Goal: Task Accomplishment & Management: Complete application form

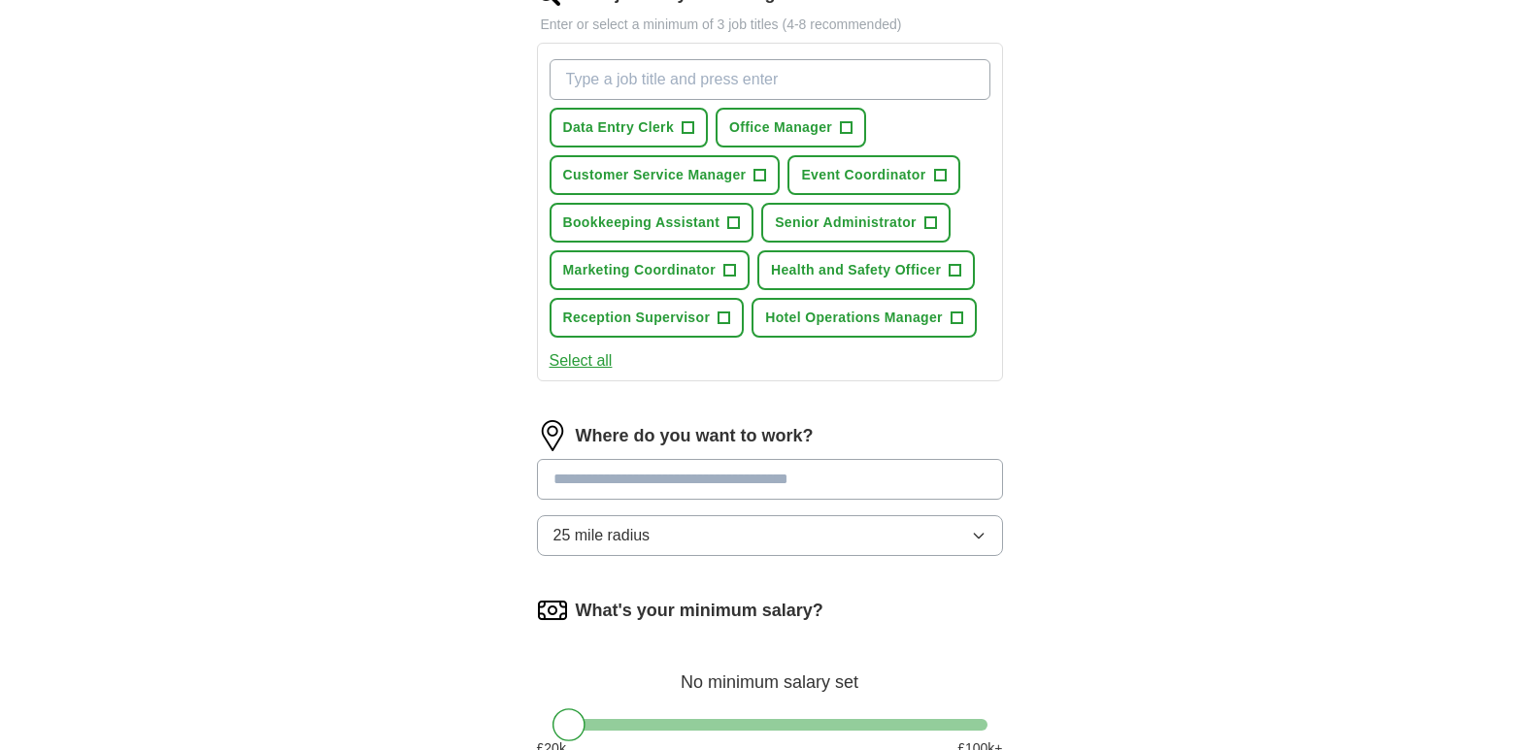
scroll to position [680, 0]
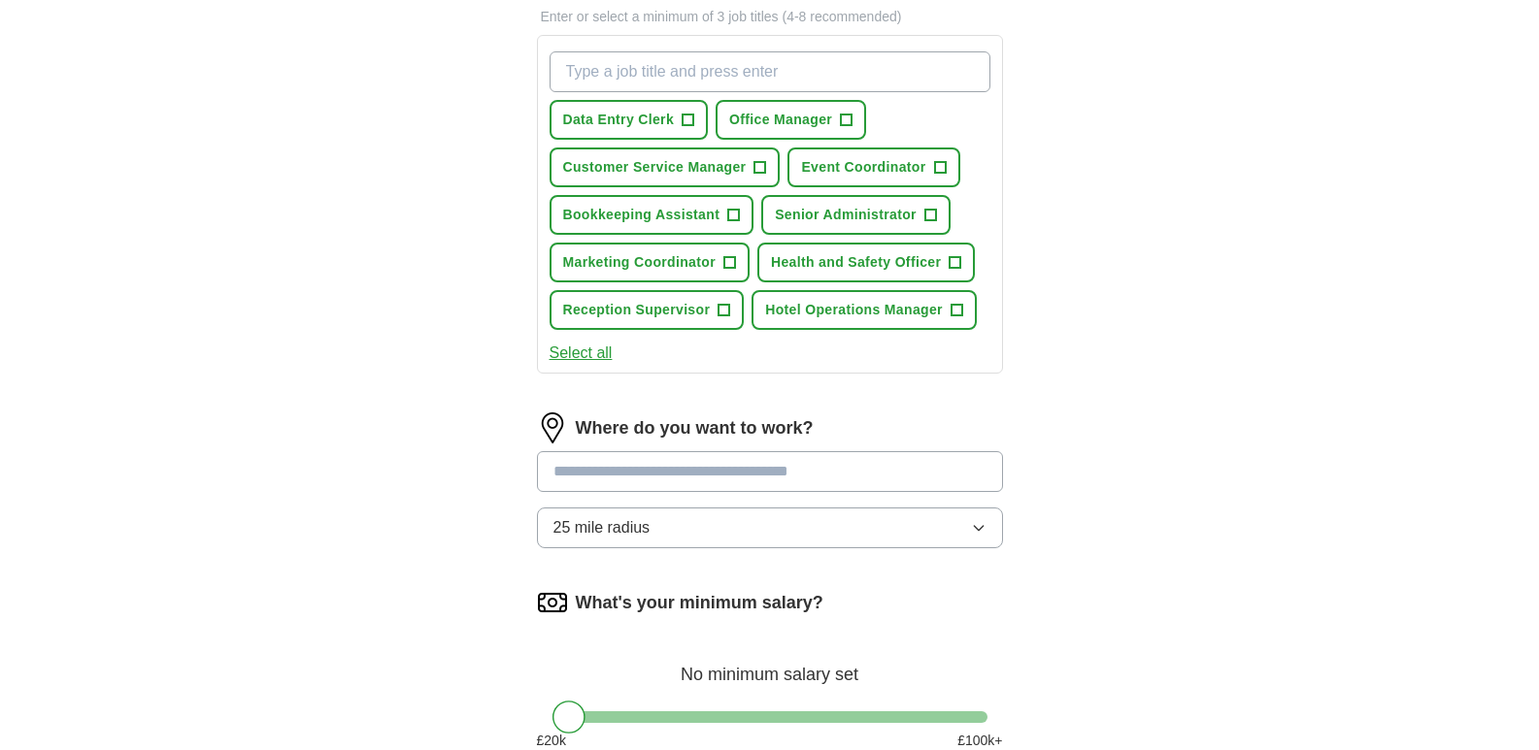
click at [643, 526] on span "25 mile radius" at bounding box center [601, 527] width 97 height 23
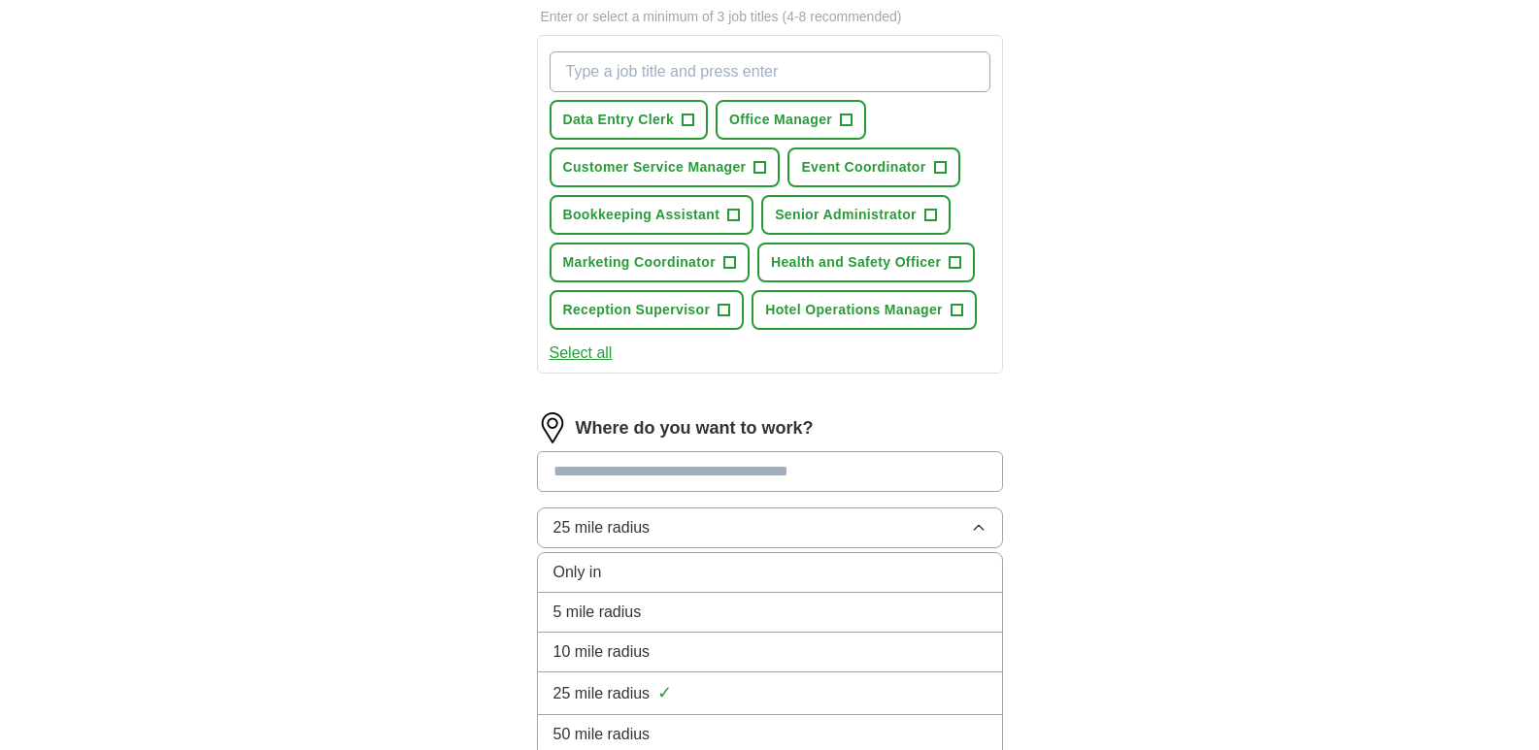
click at [626, 644] on span "10 mile radius" at bounding box center [601, 652] width 97 height 23
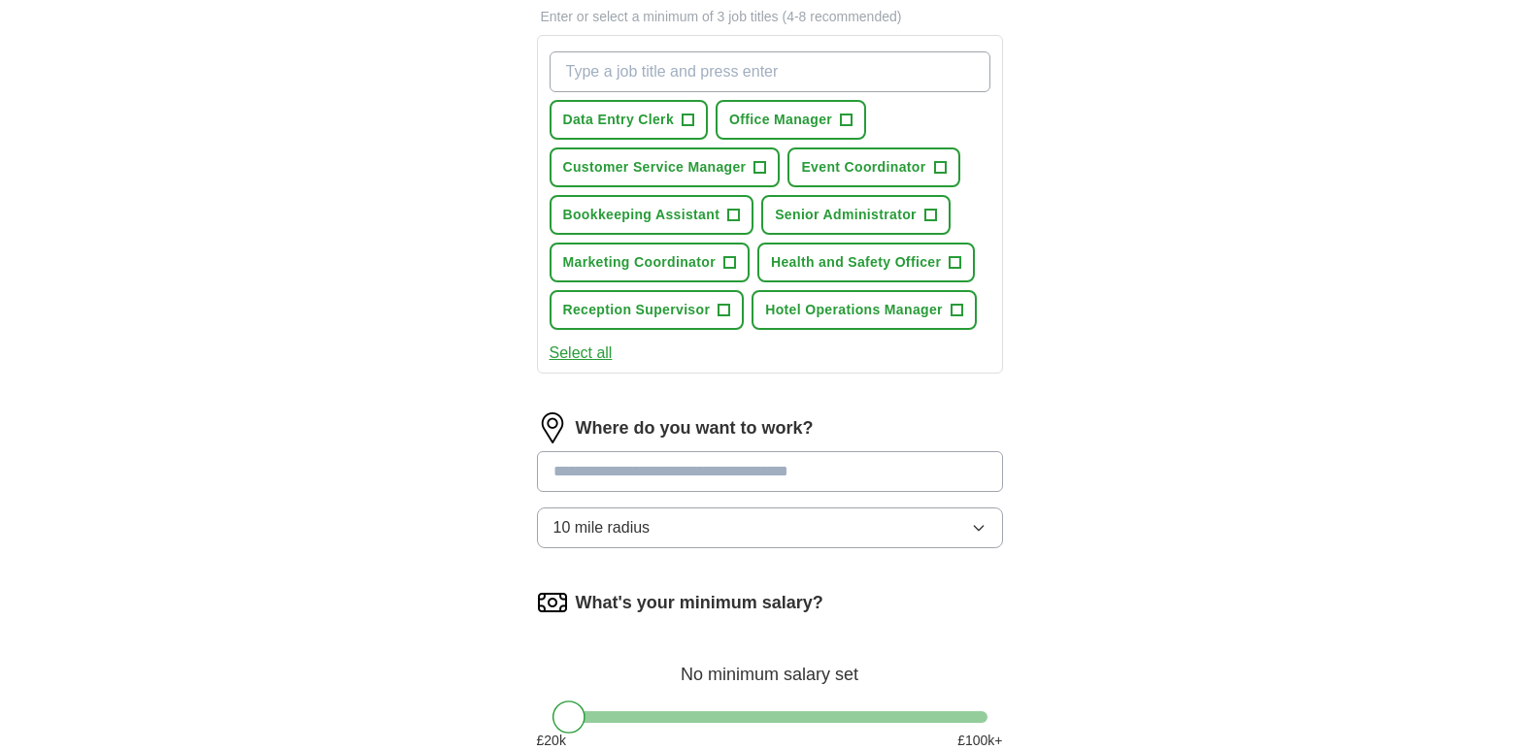
click at [686, 479] on input at bounding box center [770, 471] width 466 height 41
click at [1181, 629] on div "**********" at bounding box center [770, 136] width 1243 height 1512
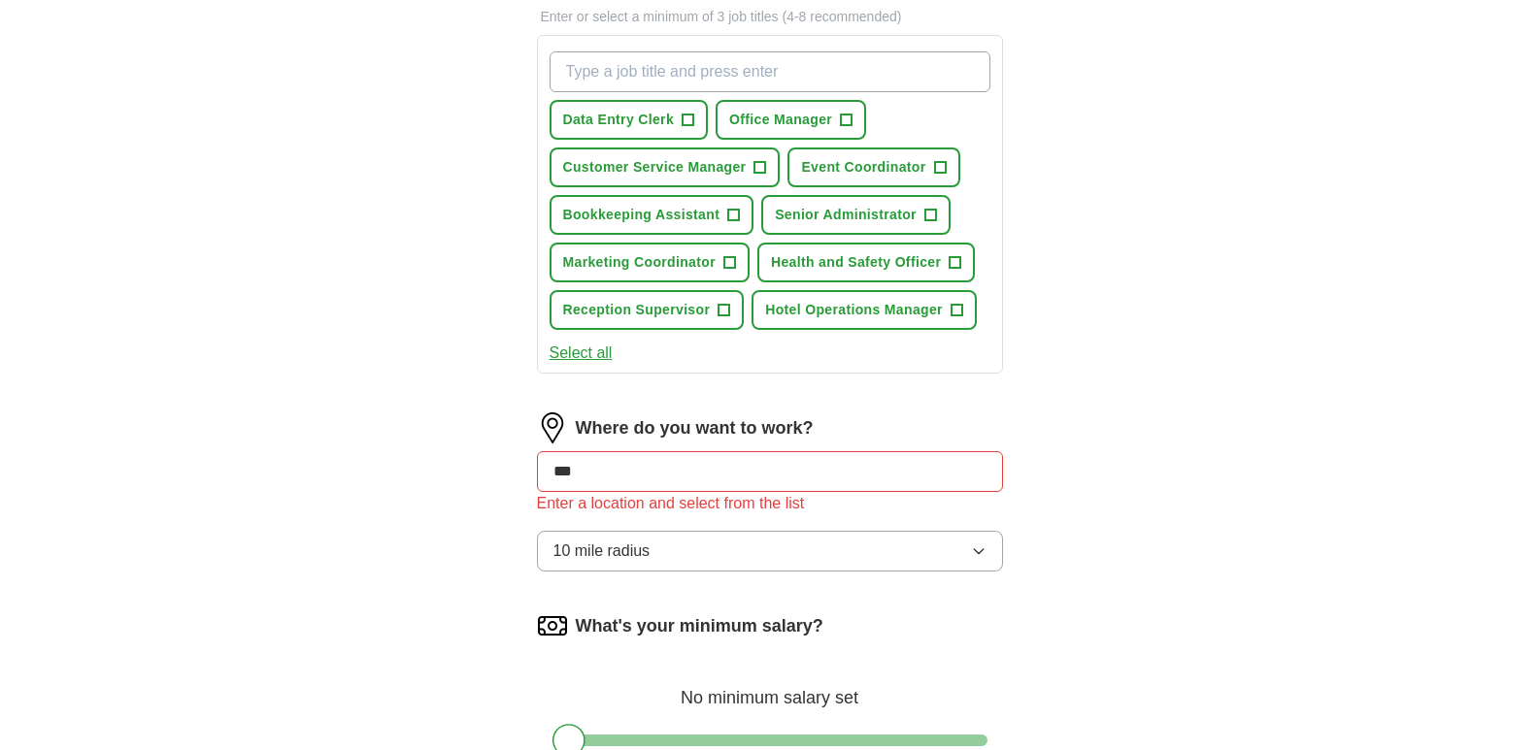
scroll to position [777, 0]
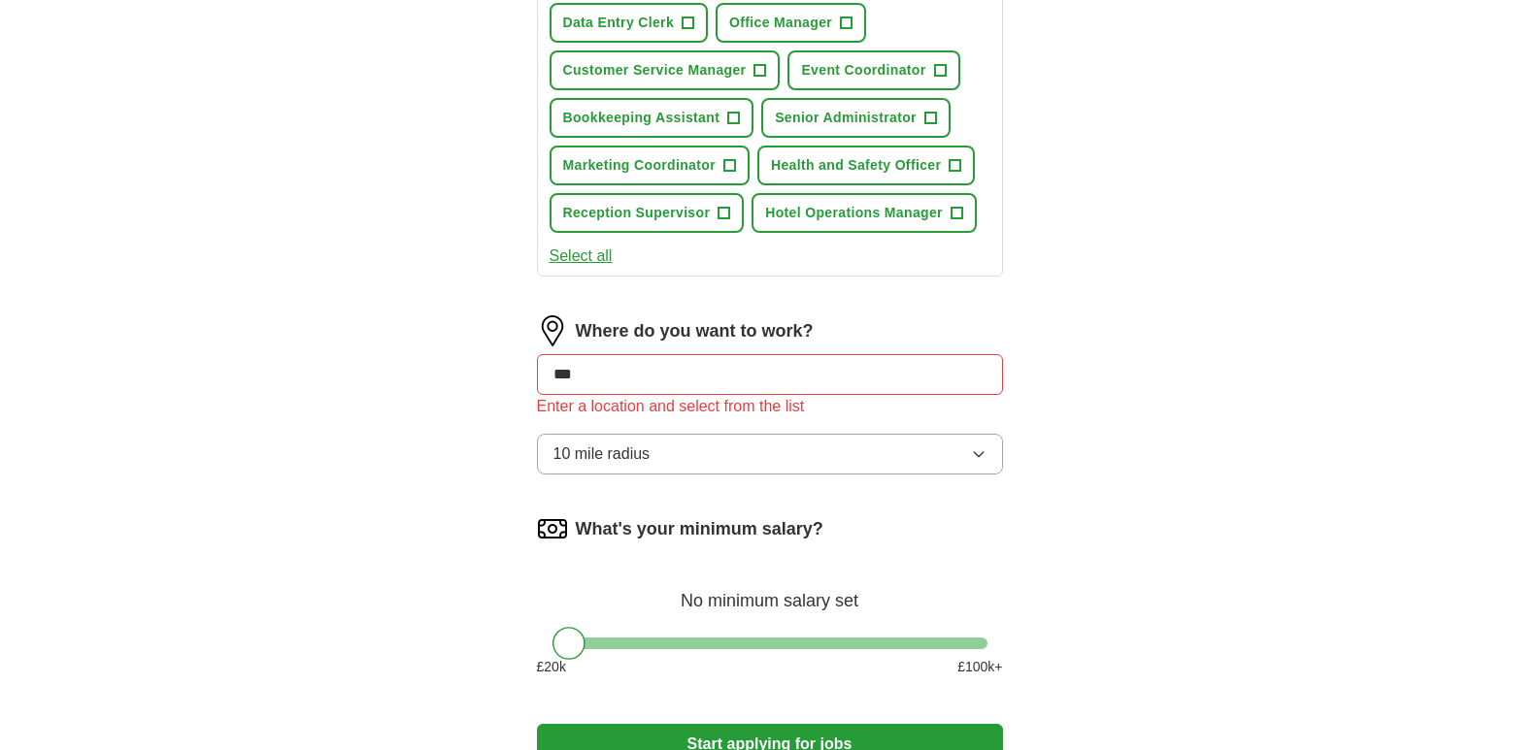
click at [629, 373] on input "***" at bounding box center [770, 374] width 466 height 41
type input "*"
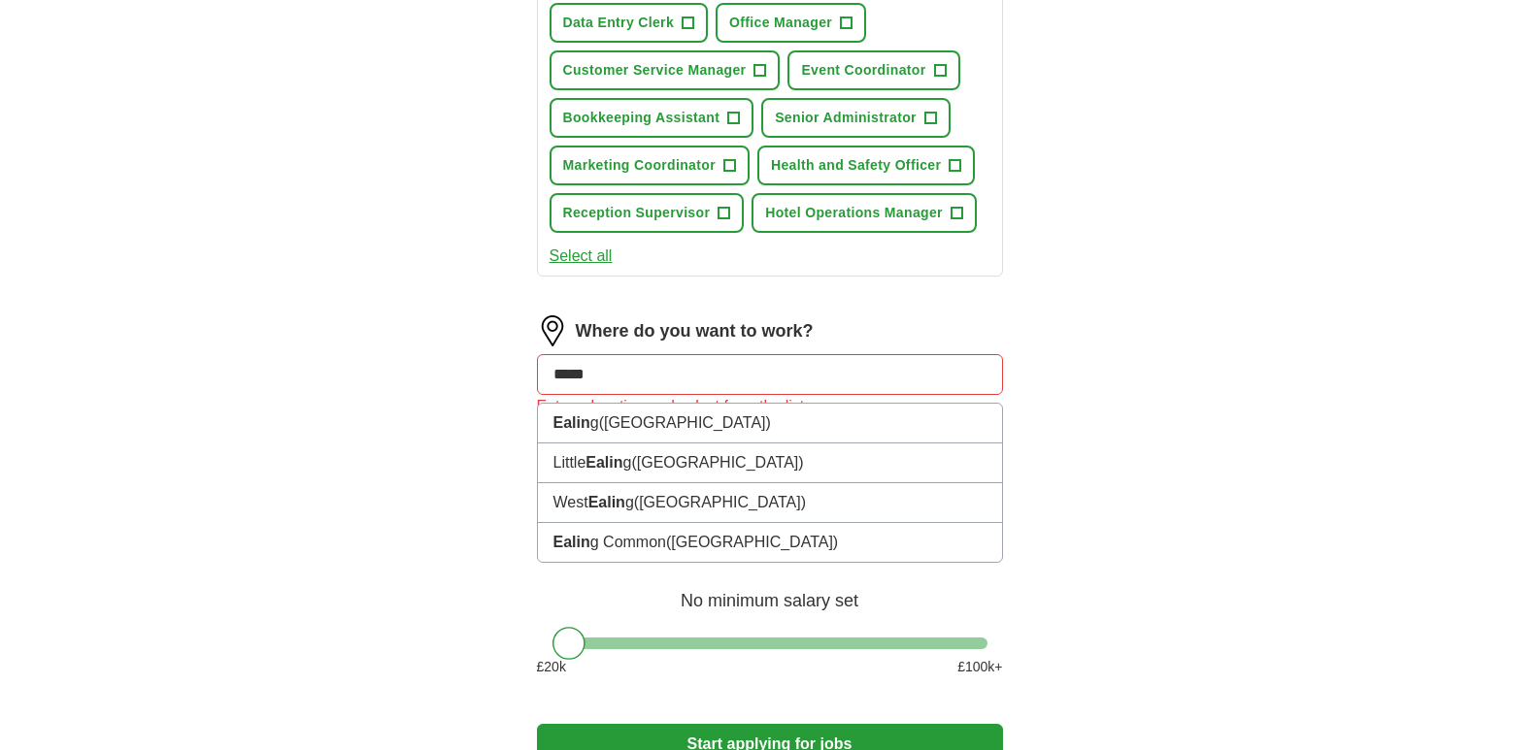
type input "******"
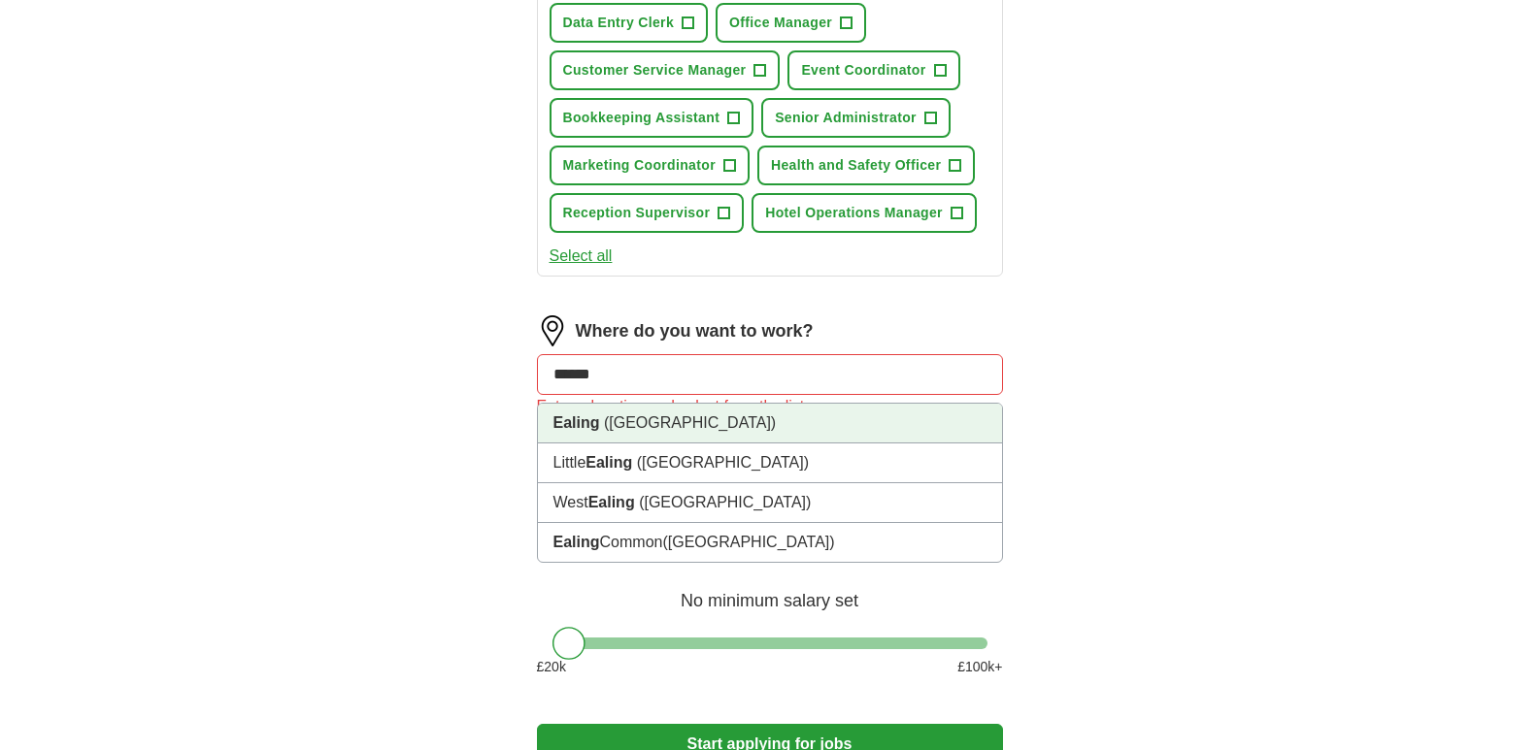
click at [699, 419] on span "([GEOGRAPHIC_DATA])" at bounding box center [690, 423] width 172 height 17
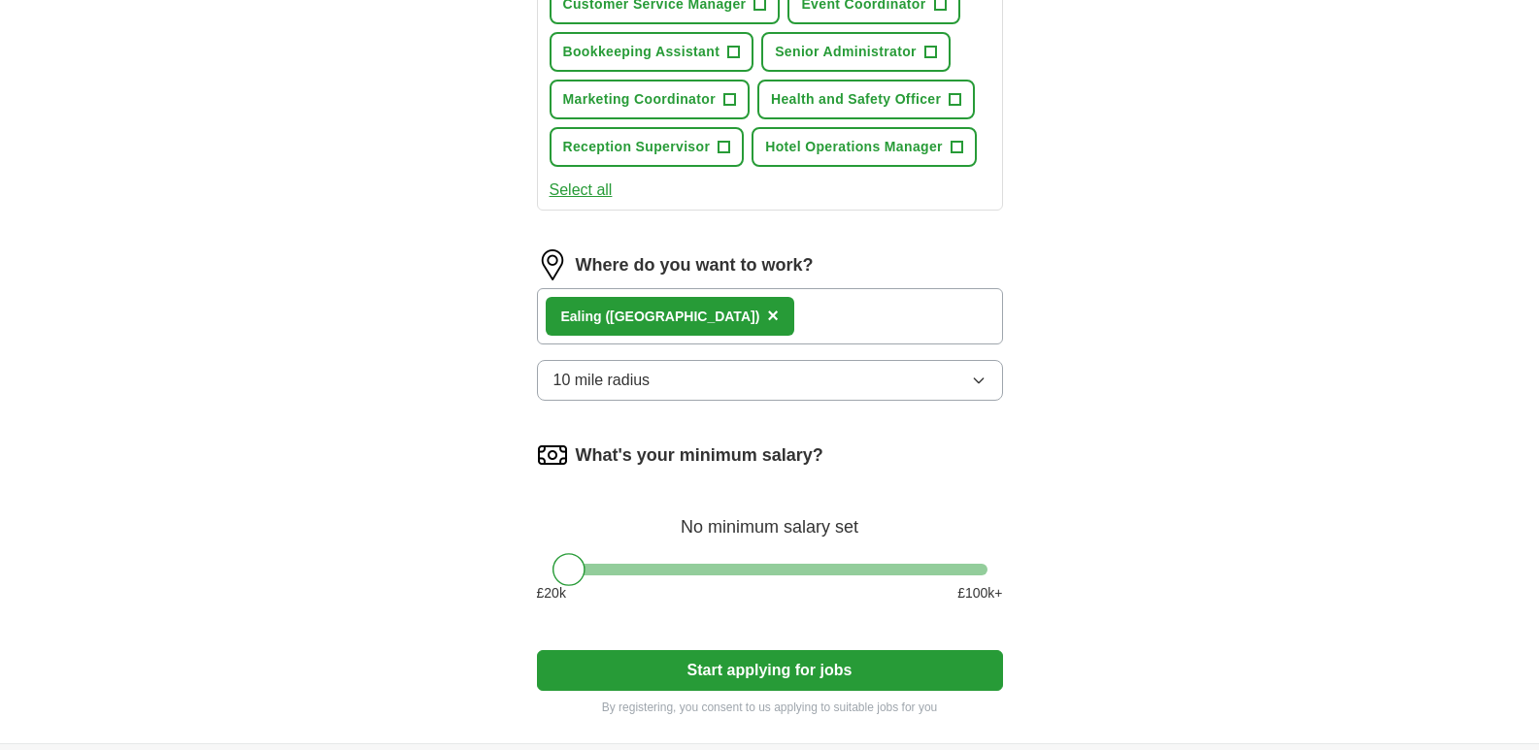
scroll to position [971, 0]
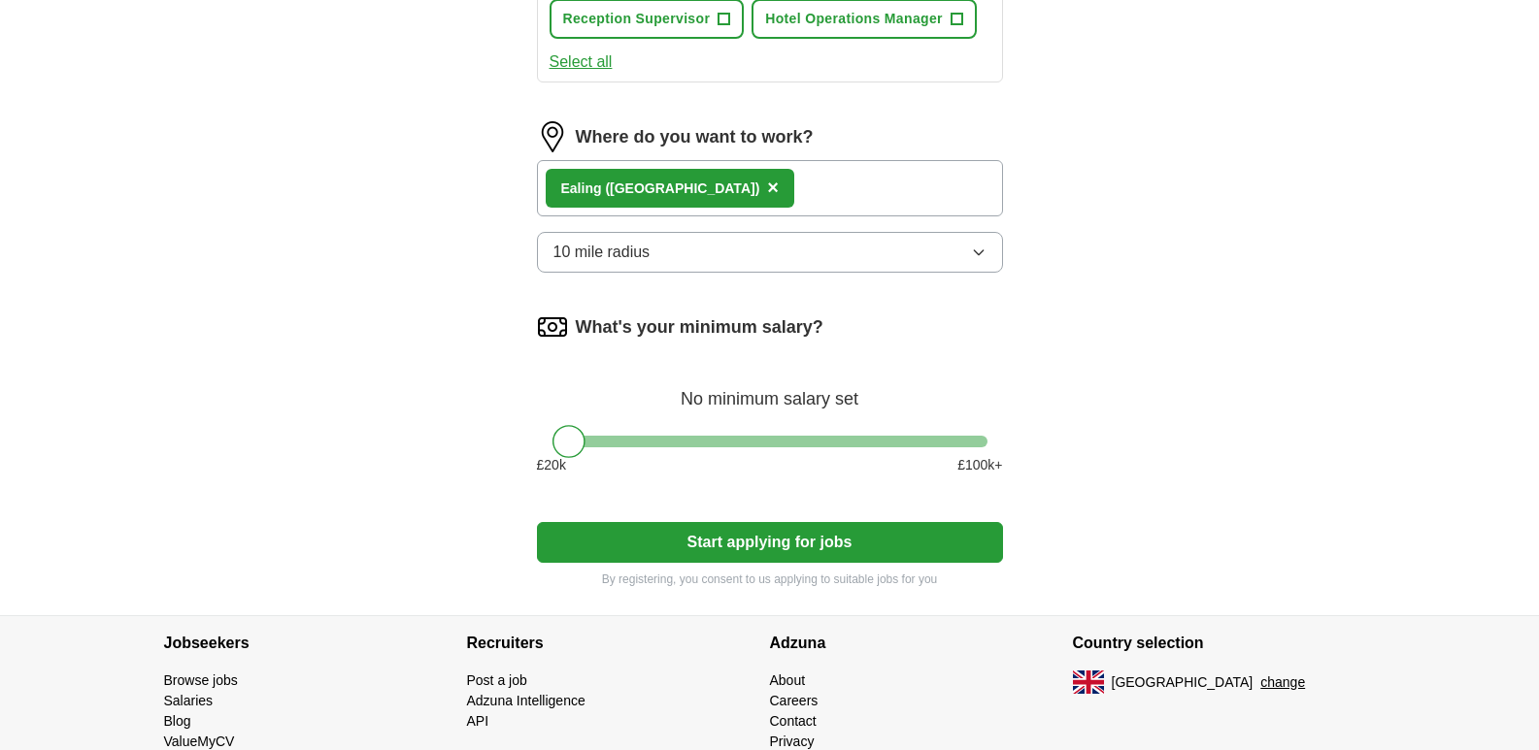
click at [876, 546] on button "Start applying for jobs" at bounding box center [770, 542] width 466 height 41
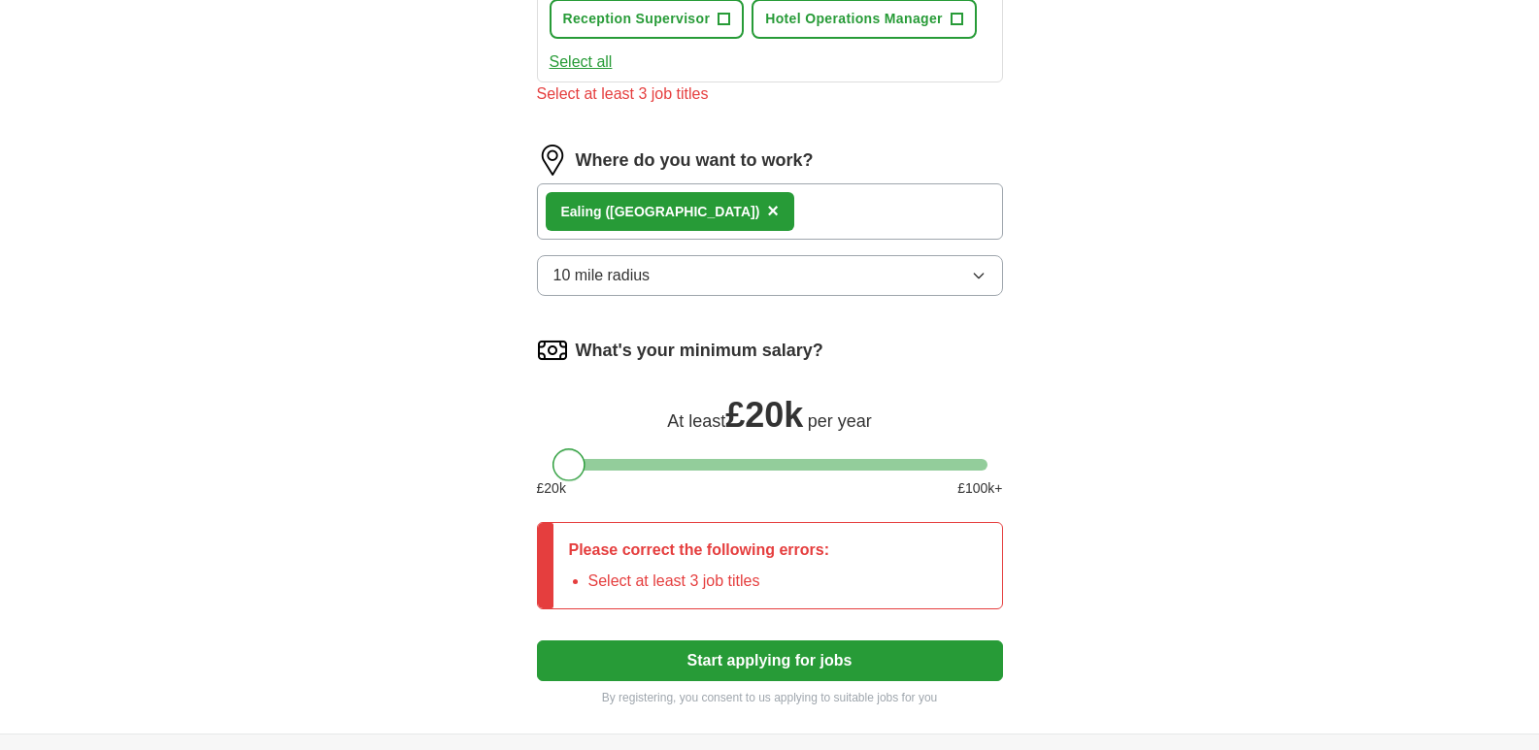
click at [572, 467] on div at bounding box center [568, 465] width 33 height 33
click at [707, 659] on button "Start applying for jobs" at bounding box center [770, 661] width 466 height 41
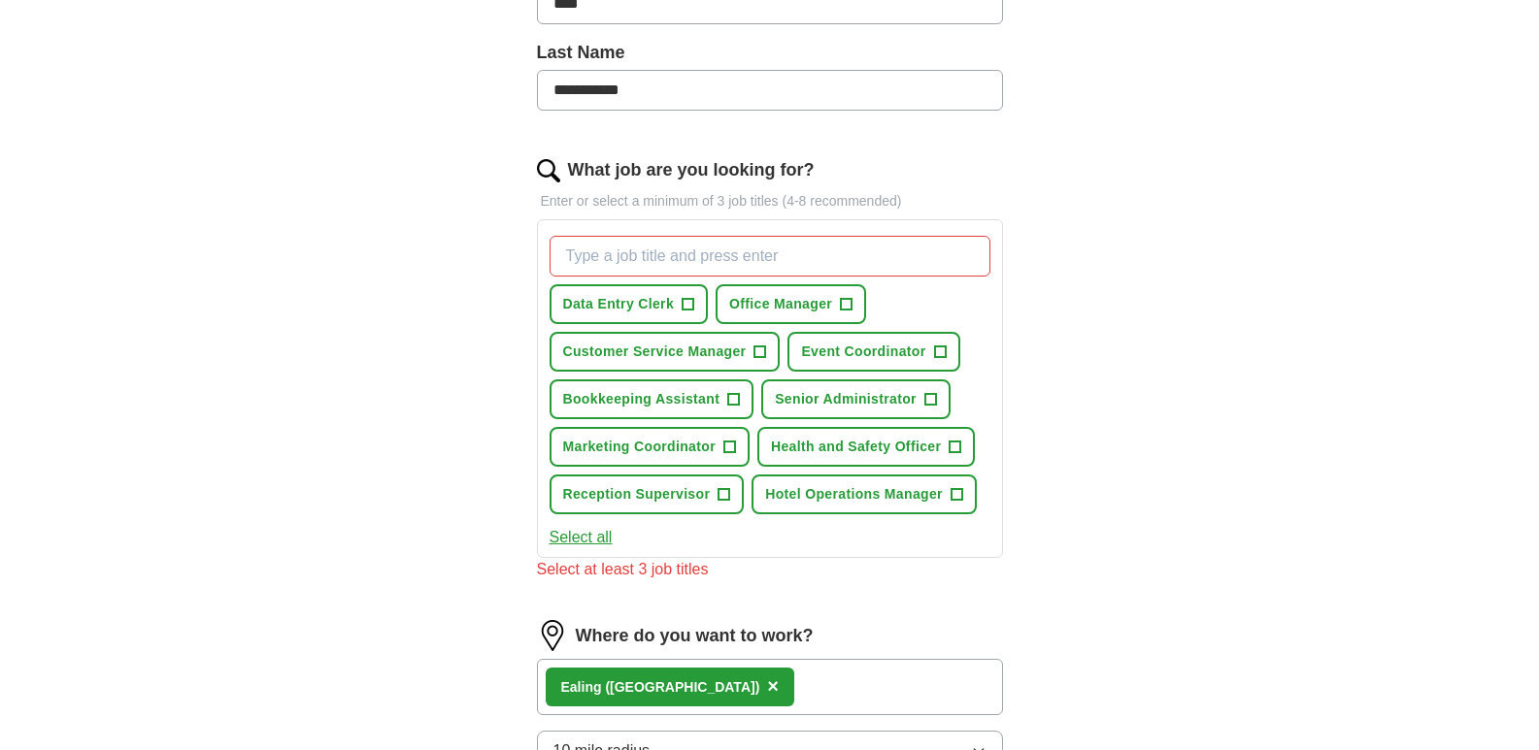
scroll to position [485, 0]
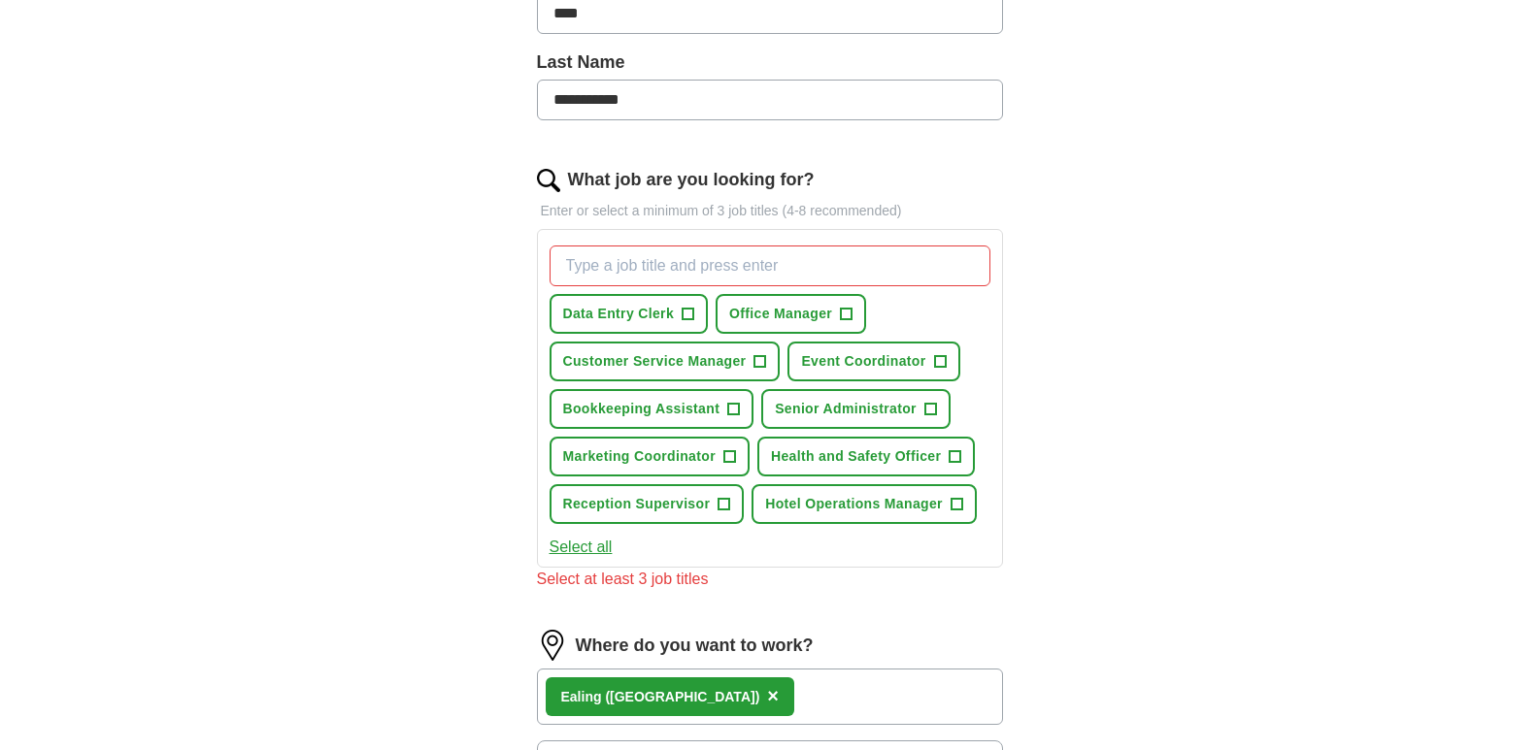
click at [602, 542] on button "Select all" at bounding box center [580, 547] width 63 height 23
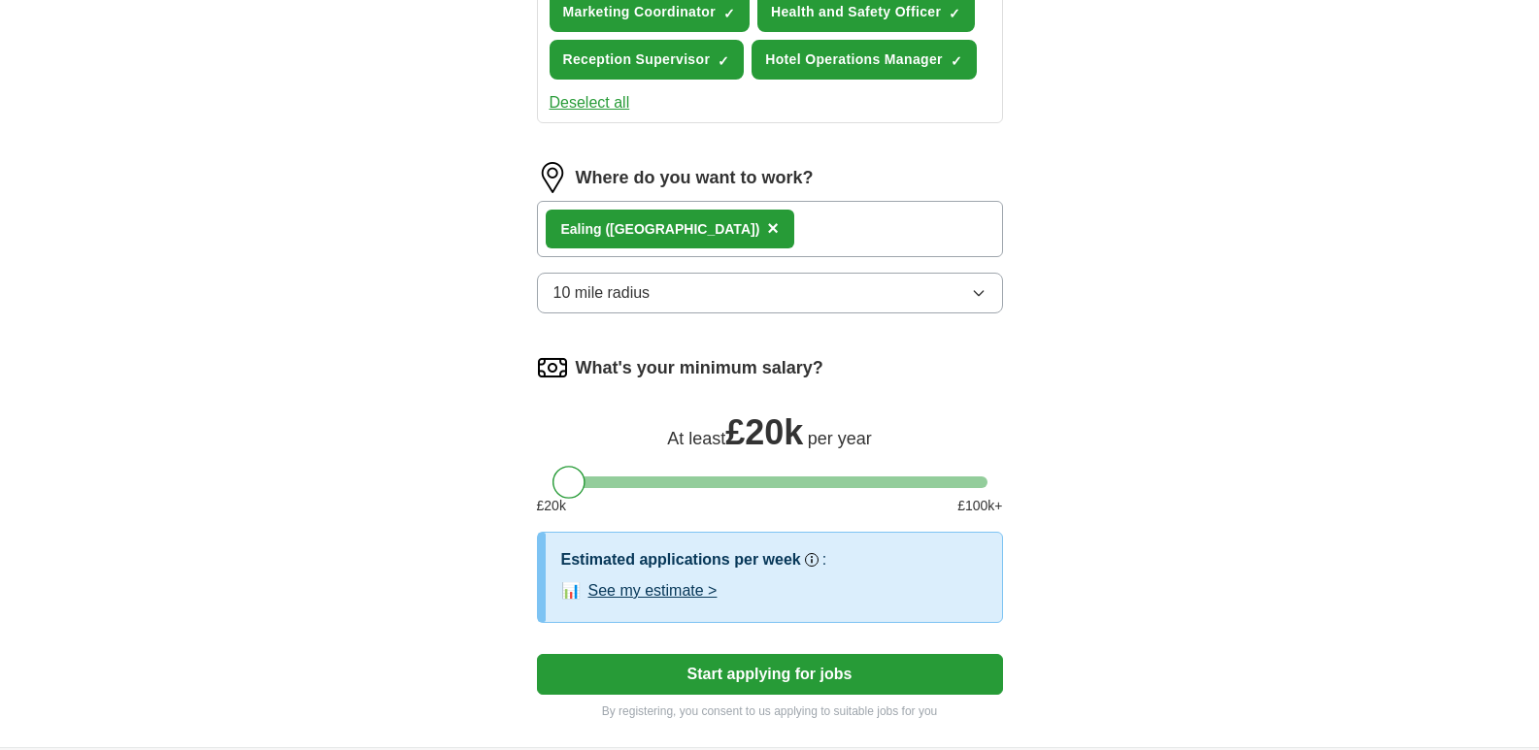
scroll to position [971, 0]
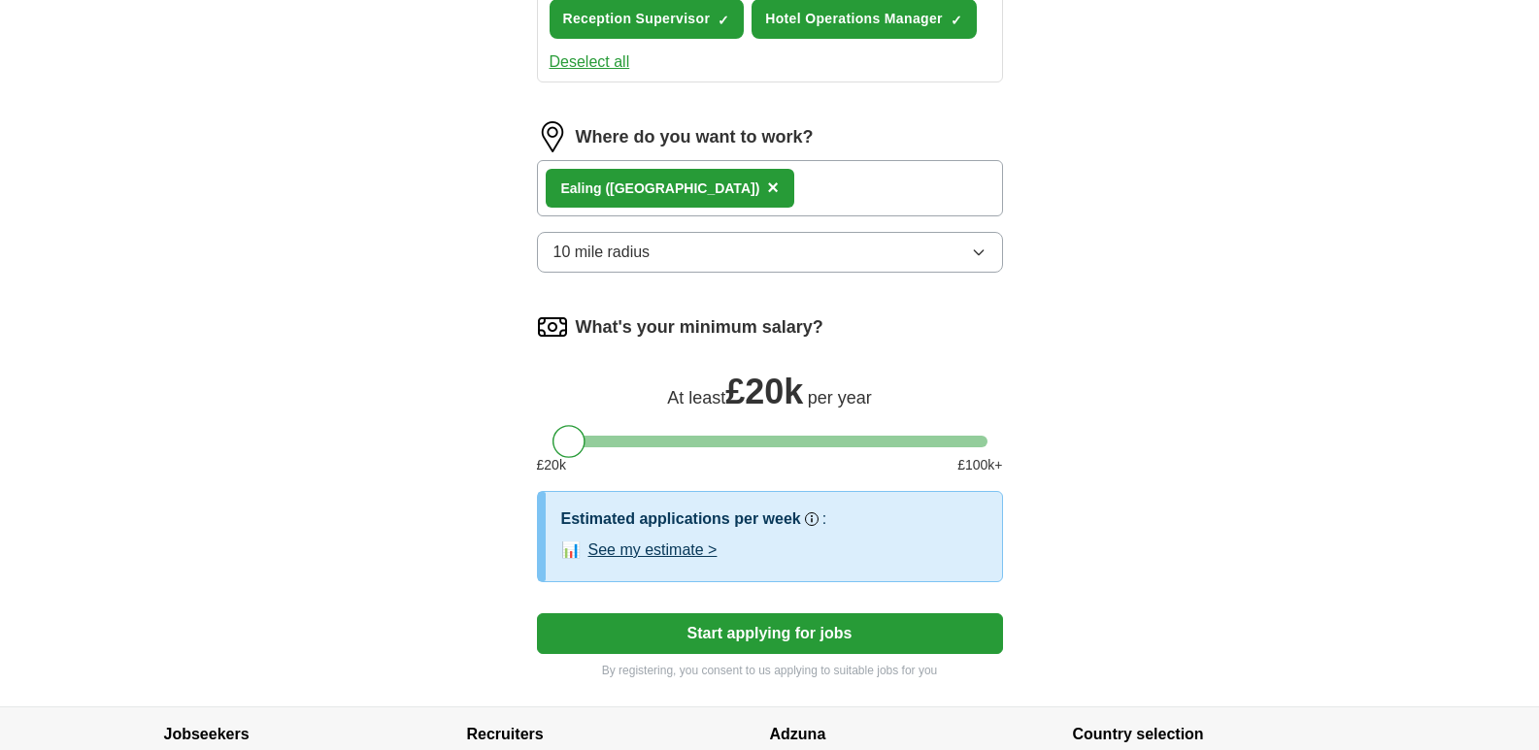
click at [719, 625] on button "Start applying for jobs" at bounding box center [770, 634] width 466 height 41
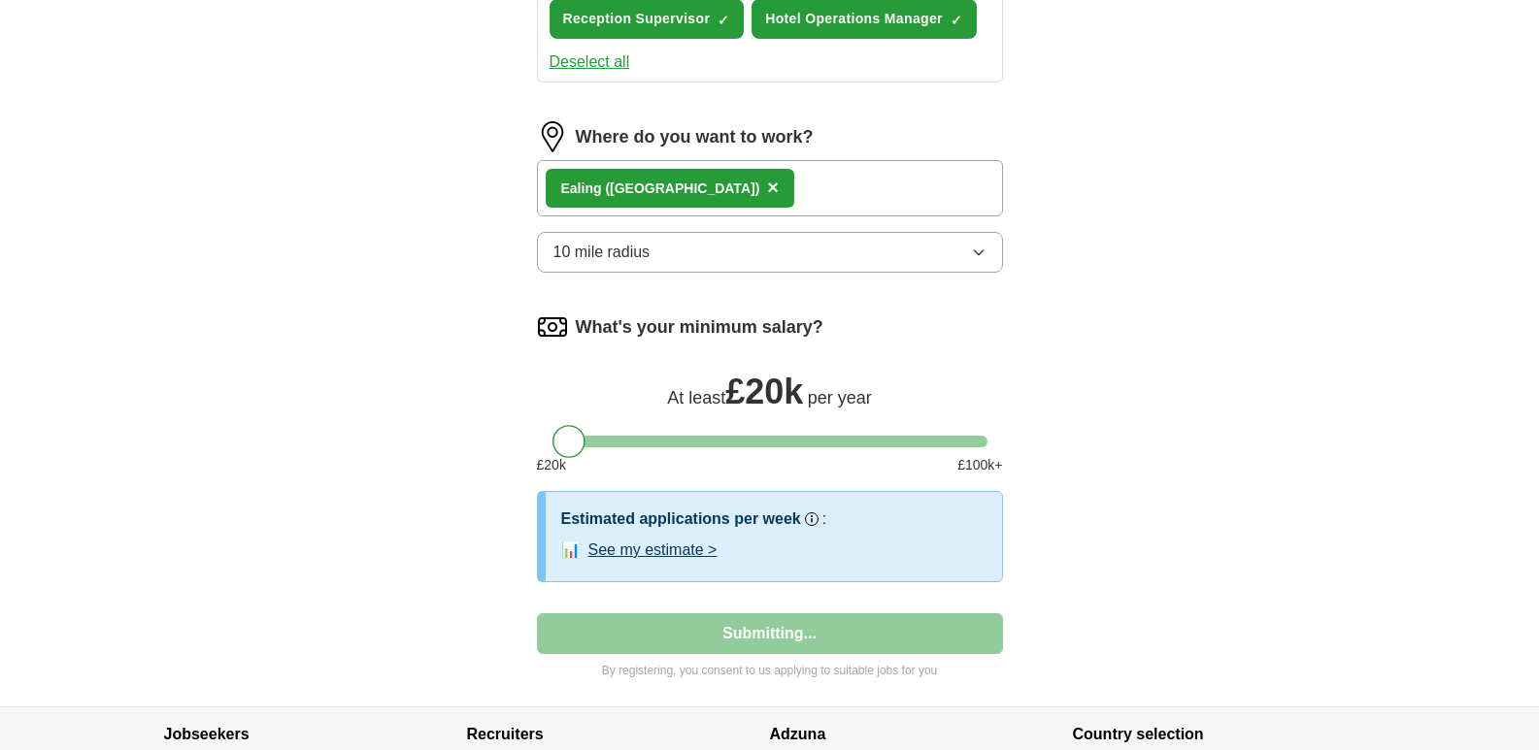
select select "**"
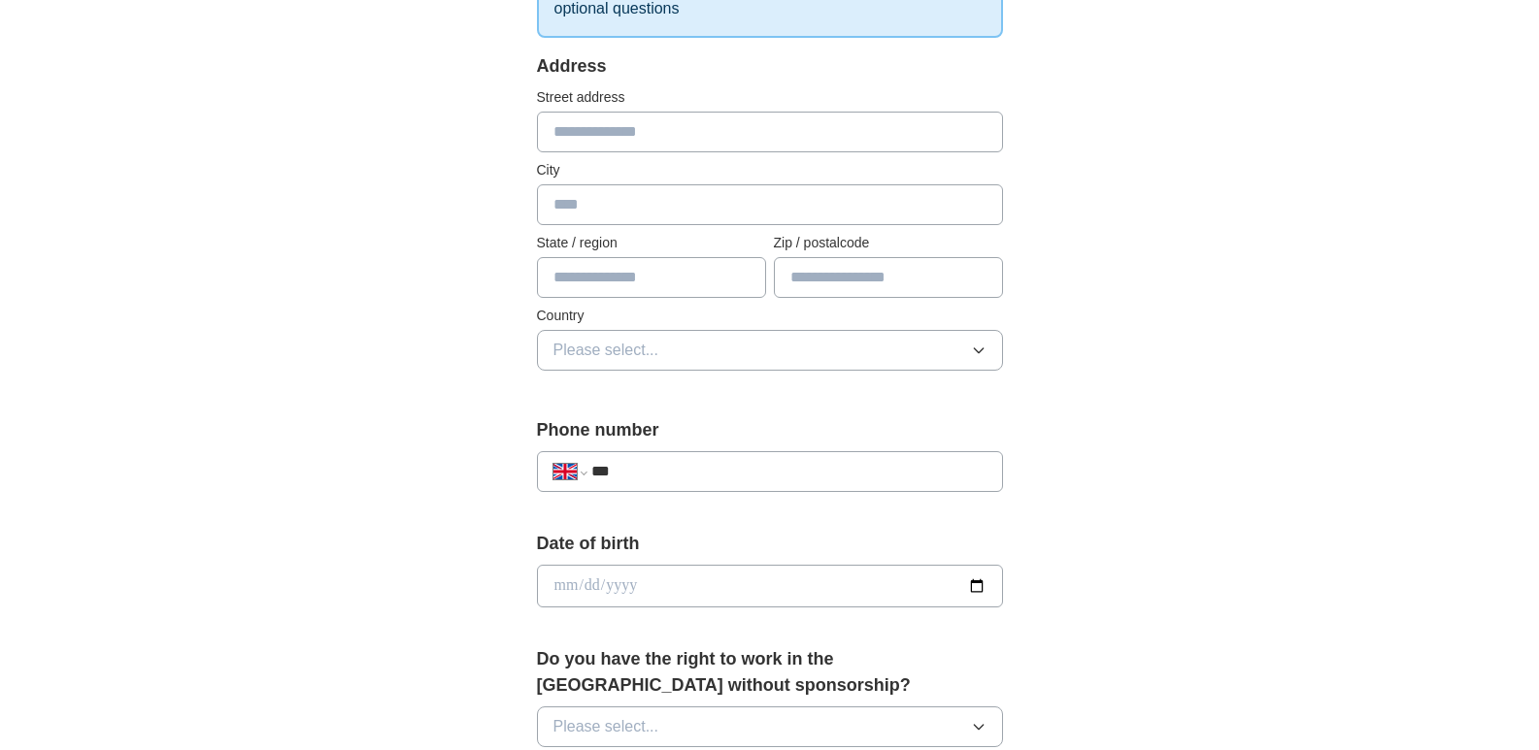
scroll to position [0, 0]
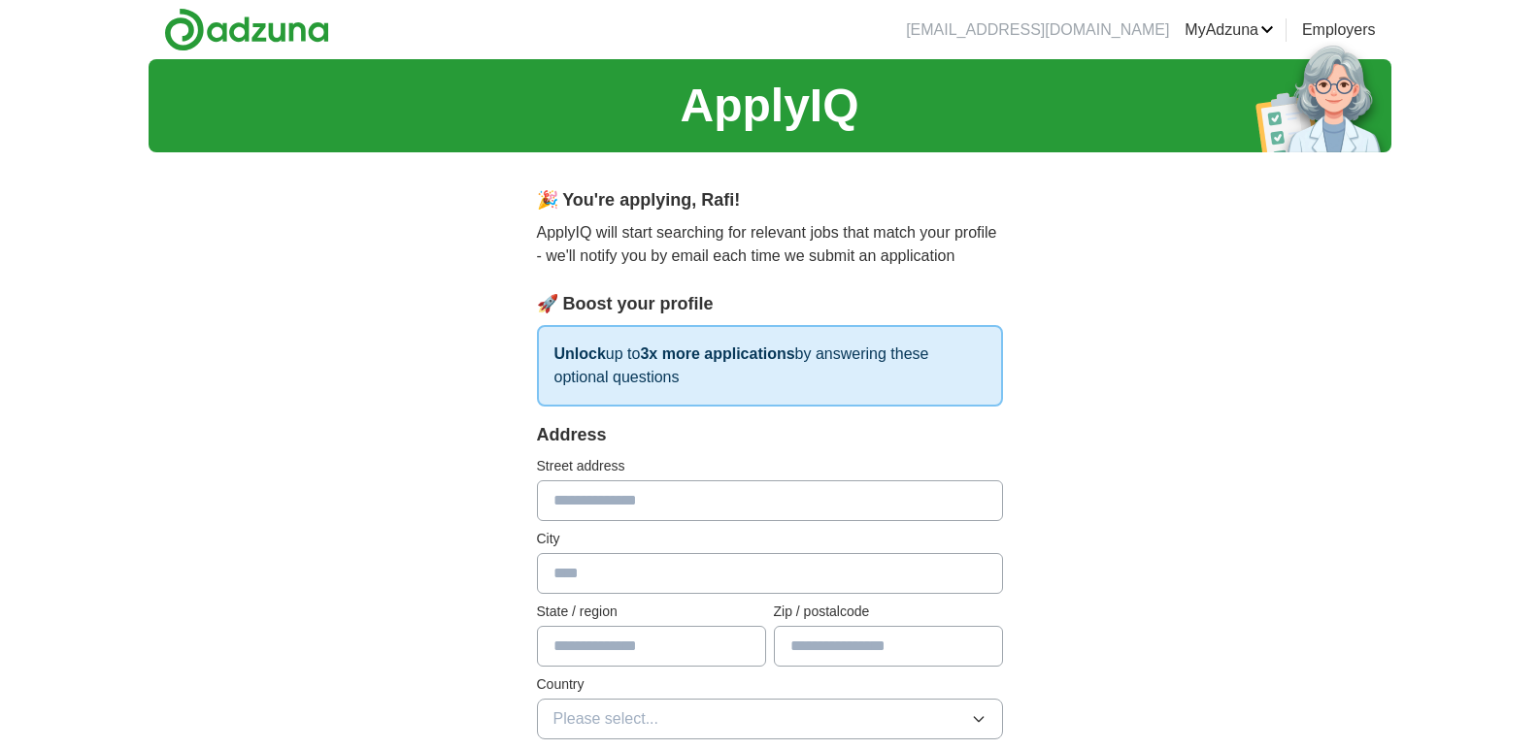
click at [1329, 33] on link "Employers" at bounding box center [1339, 29] width 74 height 23
